Goal: Transaction & Acquisition: Purchase product/service

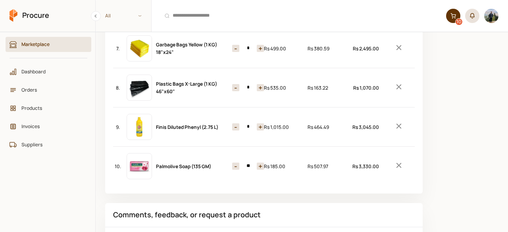
scroll to position [390, 0]
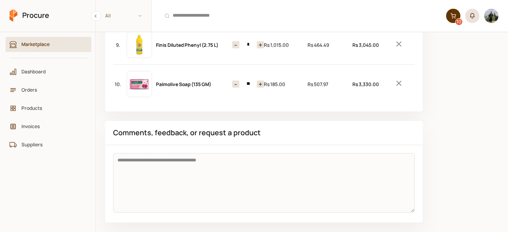
click at [399, 79] on icon "Remove Item" at bounding box center [398, 83] width 9 height 9
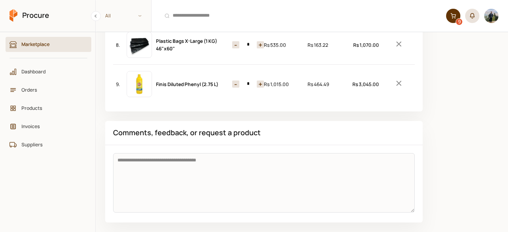
scroll to position [351, 0]
click at [397, 80] on icon "Remove Item" at bounding box center [398, 82] width 5 height 5
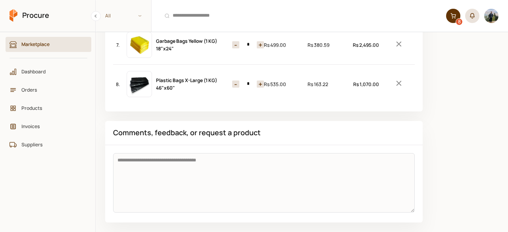
click at [397, 80] on icon "Remove Item" at bounding box center [398, 82] width 5 height 5
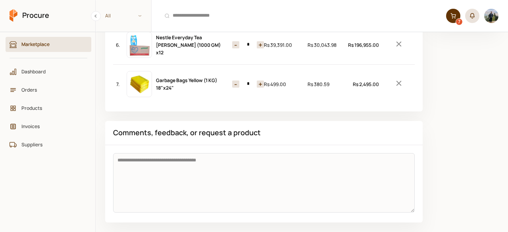
click at [397, 80] on icon "Remove Item" at bounding box center [398, 82] width 5 height 5
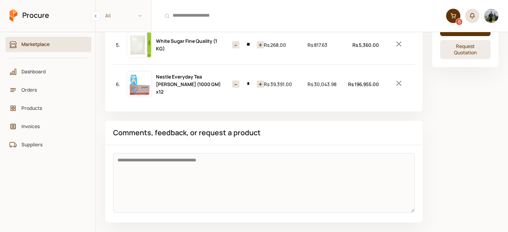
scroll to position [190, 0]
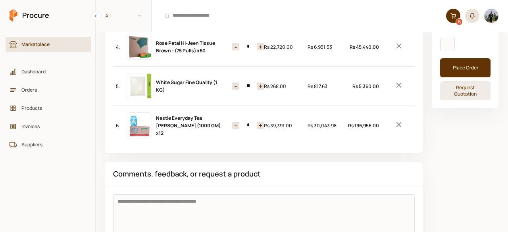
click at [235, 123] on button "-" at bounding box center [235, 125] width 7 height 7
type input "*"
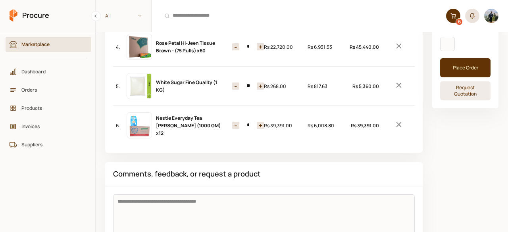
click at [235, 123] on button "-" at bounding box center [235, 125] width 7 height 7
click at [397, 84] on icon "Remove Item" at bounding box center [398, 85] width 9 height 9
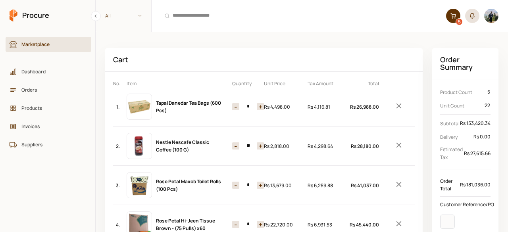
scroll to position [0, 0]
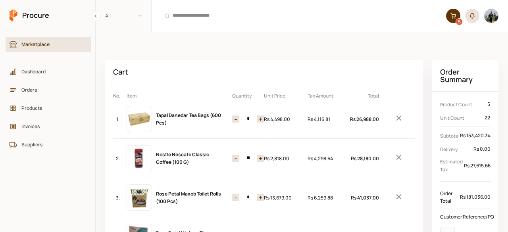
click at [236, 119] on button "-" at bounding box center [235, 118] width 7 height 7
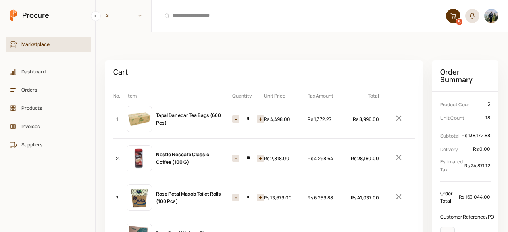
type input "*"
click at [236, 119] on button "-" at bounding box center [235, 118] width 7 height 7
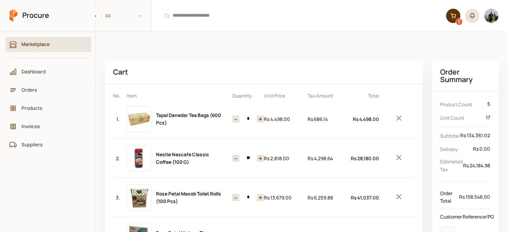
click at [236, 119] on button "-" at bounding box center [235, 118] width 7 height 7
drag, startPoint x: 236, startPoint y: 119, endPoint x: 257, endPoint y: 115, distance: 21.3
click at [242, 117] on div "- * +" at bounding box center [248, 119] width 40 height 16
click at [397, 117] on icon "Remove Item" at bounding box center [398, 117] width 5 height 5
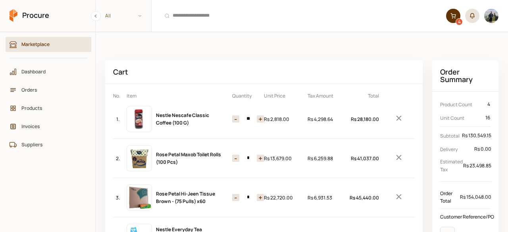
click at [397, 117] on icon "Remove Item" at bounding box center [398, 117] width 5 height 5
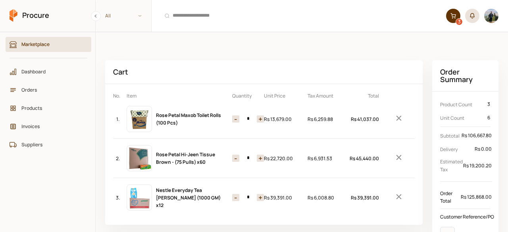
click at [397, 117] on icon "Remove Item" at bounding box center [398, 117] width 5 height 5
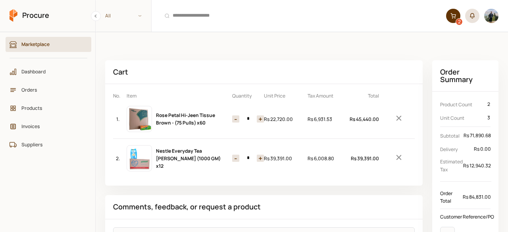
click at [397, 117] on icon "Remove Item" at bounding box center [398, 117] width 5 height 5
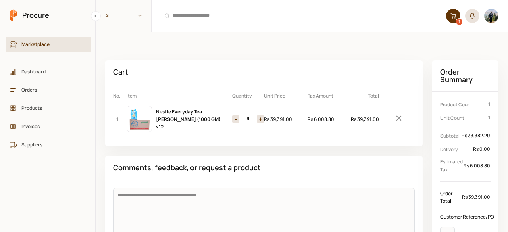
click at [232, 116] on button "-" at bounding box center [235, 118] width 7 height 7
click at [399, 118] on icon "Remove Item" at bounding box center [398, 117] width 5 height 5
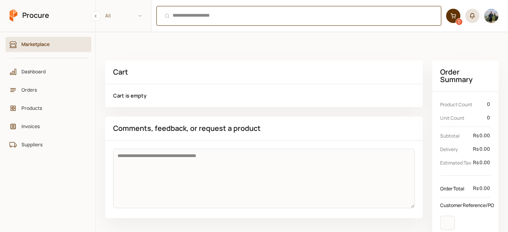
click at [177, 19] on div "Ctrl + K" at bounding box center [298, 16] width 285 height 20
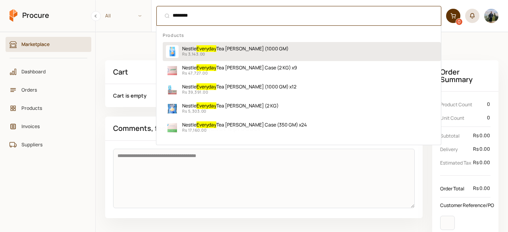
type input "********"
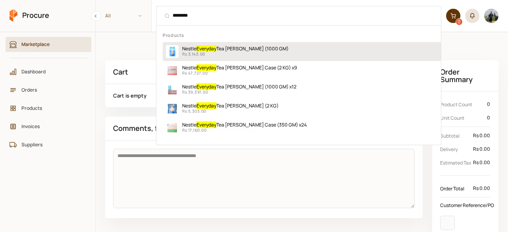
click at [218, 47] on span "Tea [PERSON_NAME] (1000 GM)" at bounding box center [252, 48] width 72 height 7
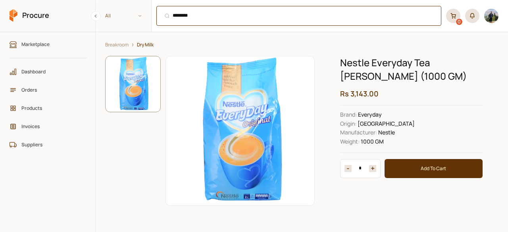
click at [209, 16] on input "********" at bounding box center [298, 16] width 285 height 20
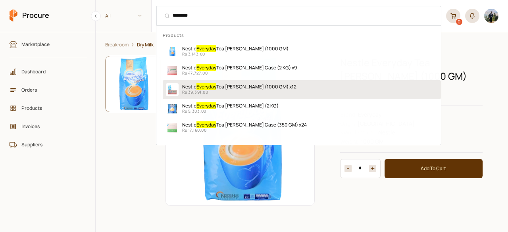
click at [223, 94] on p "Rs 39,391.00" at bounding box center [239, 92] width 114 height 6
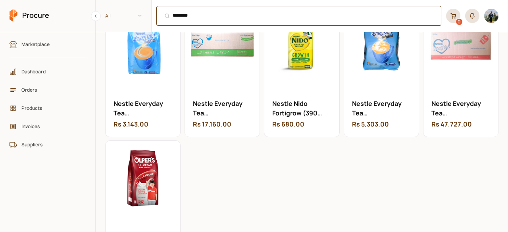
scroll to position [289, 0]
